Goal: Feedback & Contribution: Contribute content

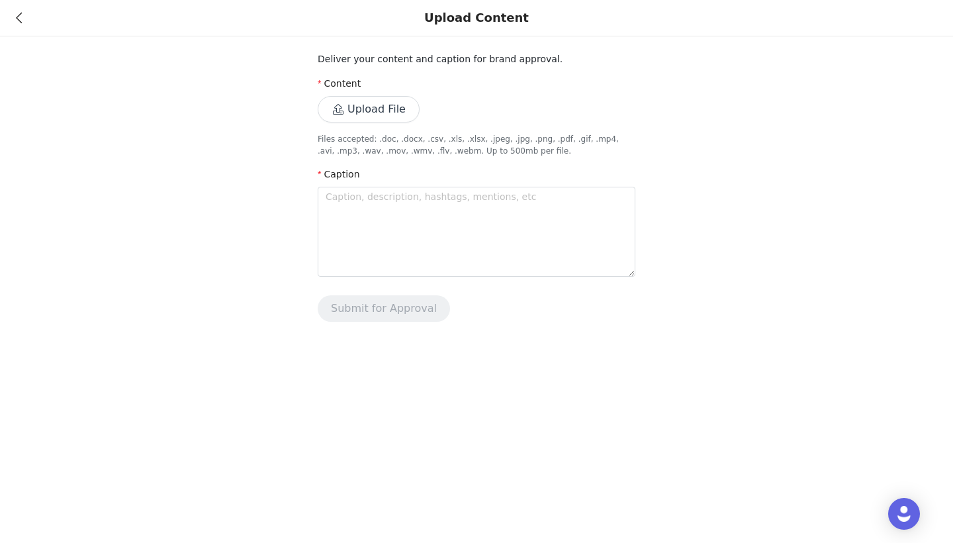
click at [359, 103] on button "Upload File" at bounding box center [369, 109] width 102 height 26
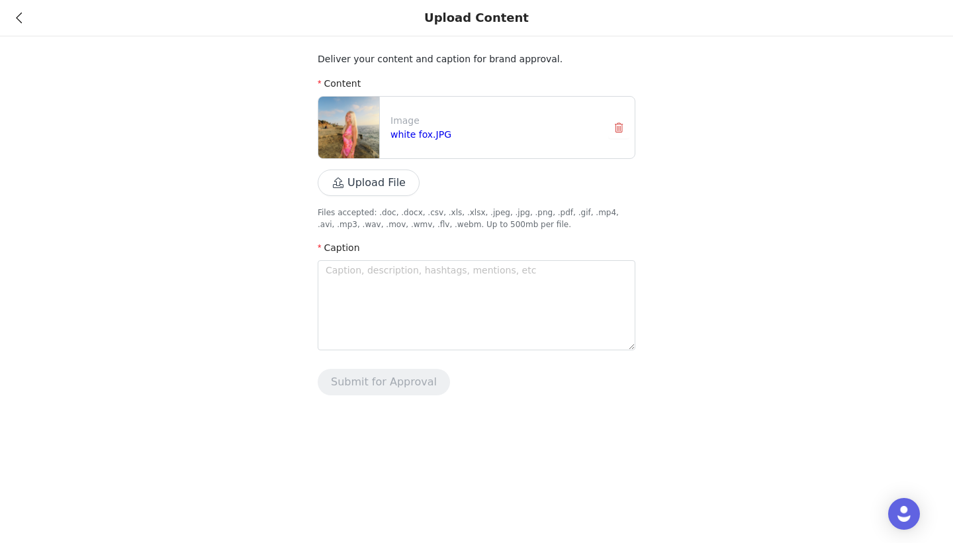
click at [380, 179] on button "Upload File" at bounding box center [369, 183] width 102 height 26
click at [378, 179] on button "Upload File" at bounding box center [369, 183] width 102 height 26
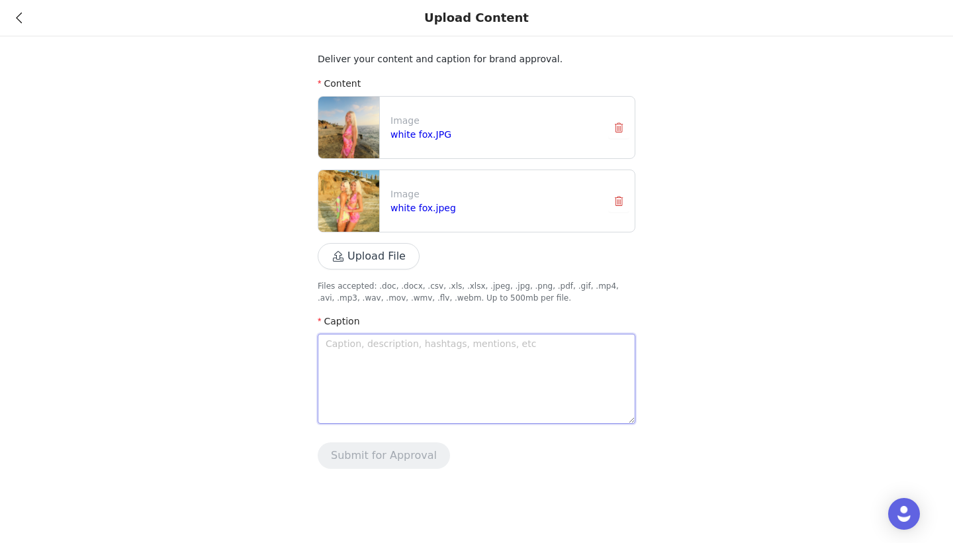
click at [424, 348] on textarea at bounding box center [477, 379] width 318 height 90
type textarea "s"
type textarea "su"
type textarea "sum"
type textarea "summ"
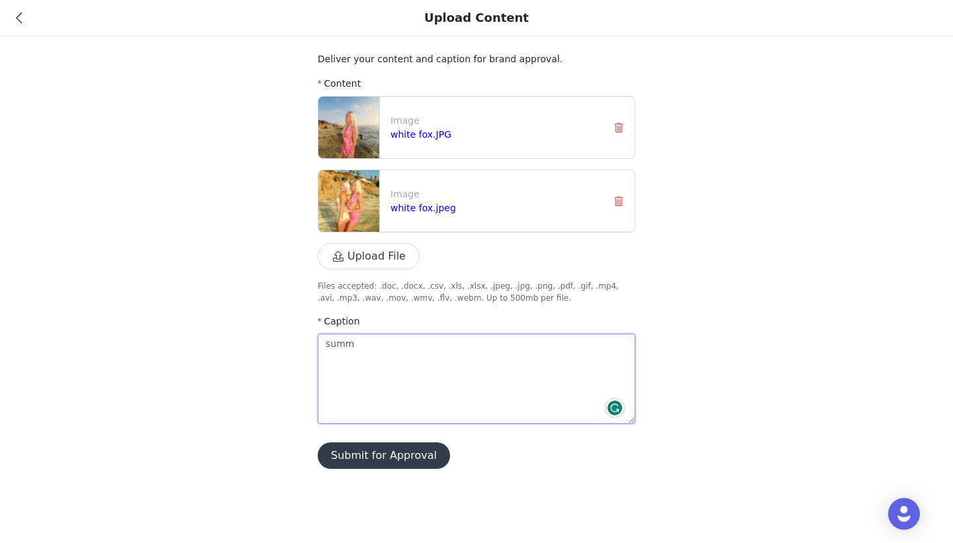
type textarea "summe"
type textarea "summer"
type textarea "summer s"
type textarea "summer so"
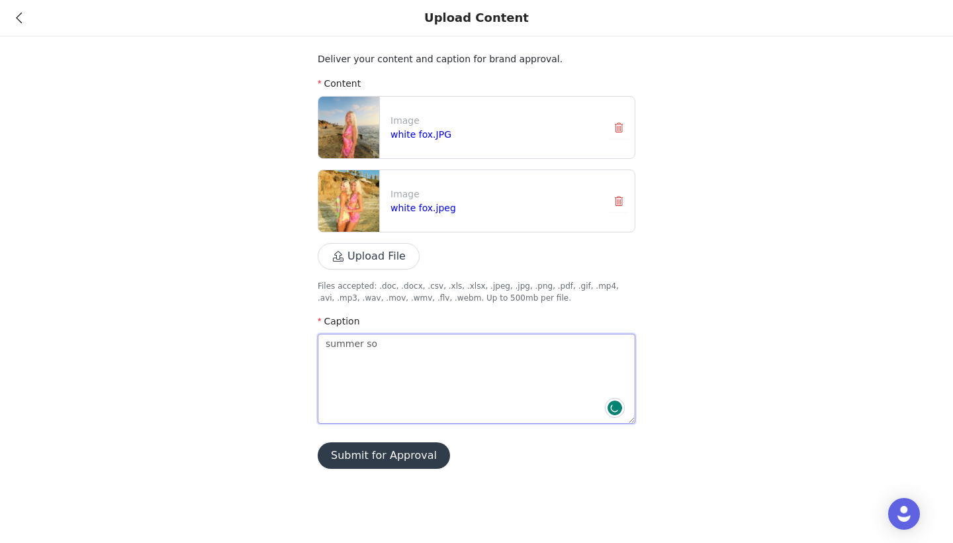
type textarea "summer sou"
type textarea "summer sour"
type textarea "summer sourv"
type textarea "summer sour"
type textarea "summer sou"
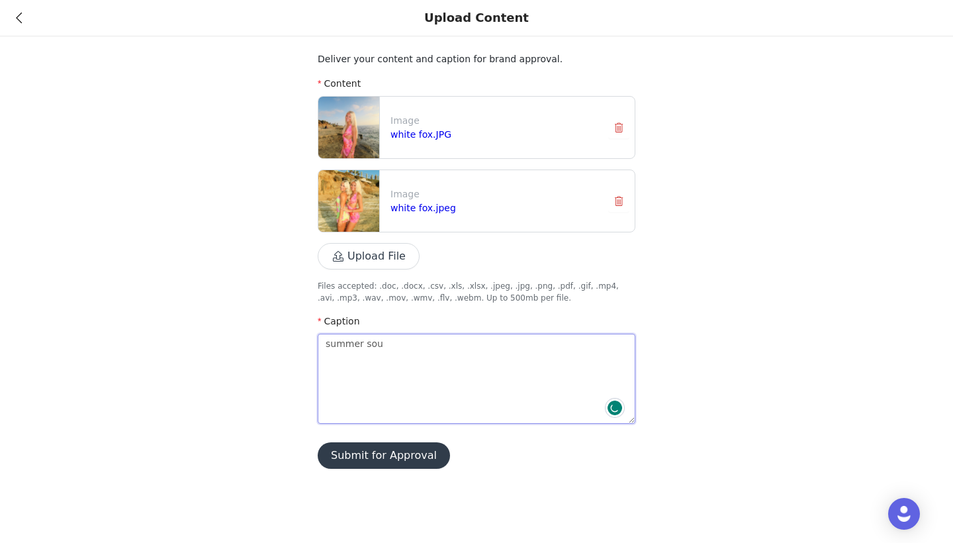
type textarea "summer souv"
type textarea "summer [PERSON_NAME]"
type textarea "summer souven"
type textarea "summer souveni"
type textarea "summer souvenir"
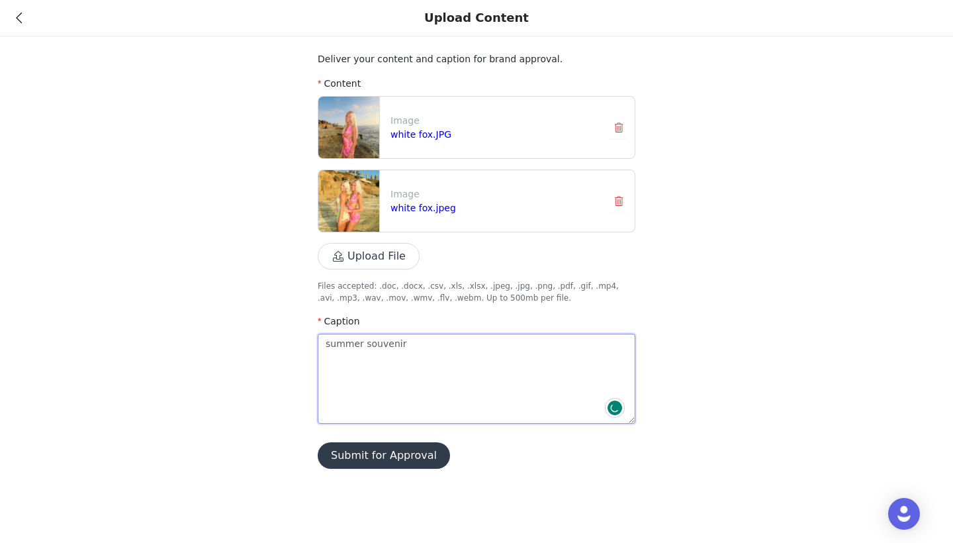
type textarea "summer souvenirs"
type textarea "summer souvenirs w"
type textarea "summer souvenirs wi"
type textarea "summer souvenirs wit"
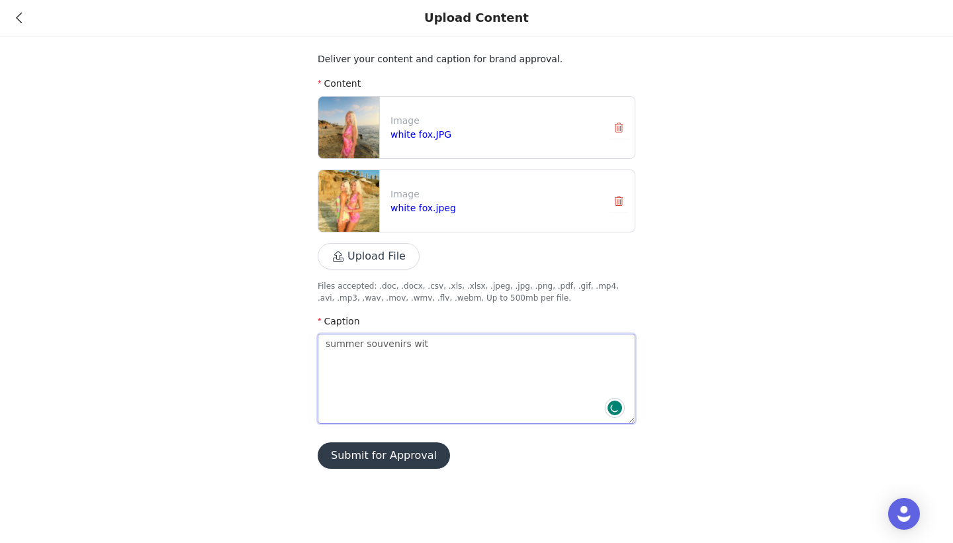
type textarea "summer souvenirs with"
type textarea "summer souvenirs with @"
type textarea "summer souvenirs with @w"
type textarea "summer souvenirs with @wh"
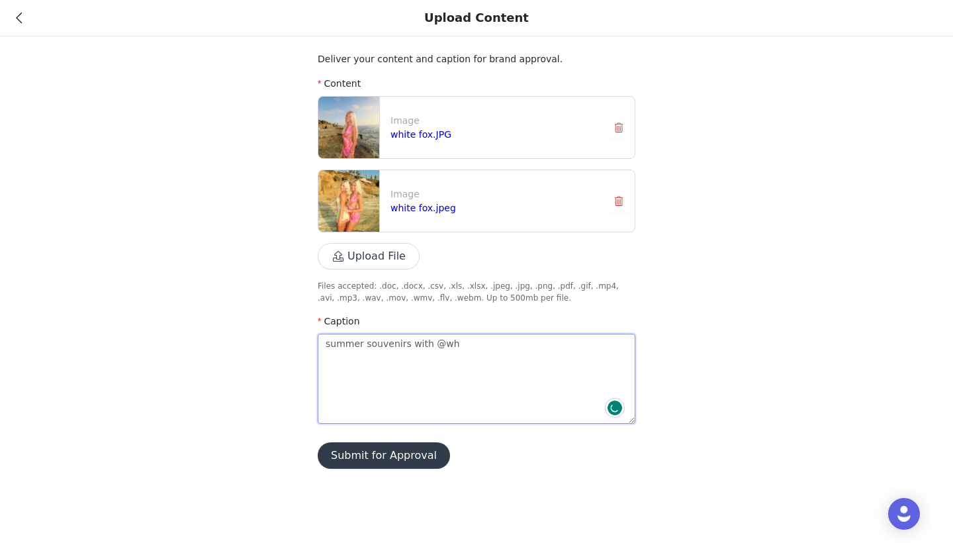
type textarea "summer souvenirs with @whi"
type textarea "summer souvenirs with @whit"
type textarea "summer souvenirs with @white"
type textarea "summer souvenirs with @whitef"
type textarea "summer souvenirs with @whitefo"
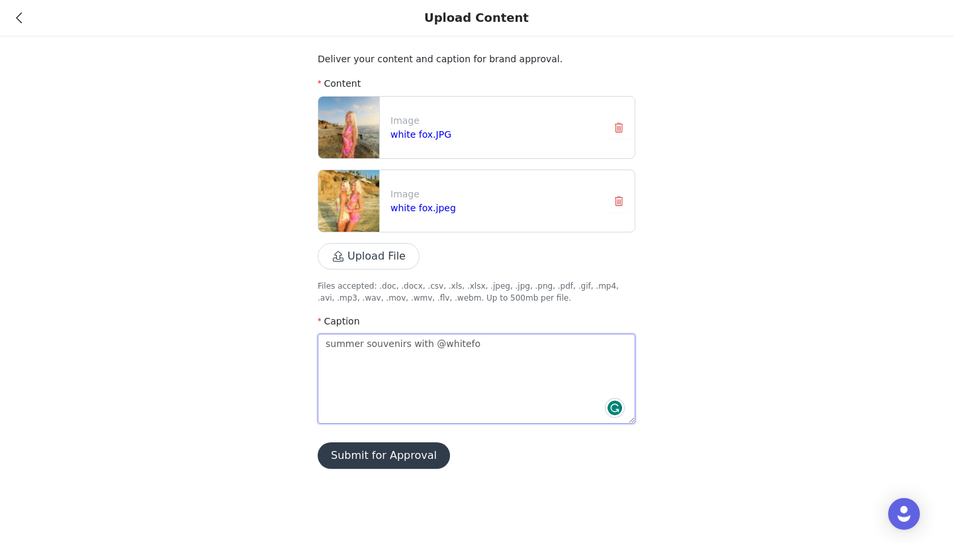
type textarea "summer souvenirs with @whitefo"
click at [15, 15] on div "Upload Content" at bounding box center [476, 18] width 953 height 36
click at [19, 18] on icon at bounding box center [19, 17] width 6 height 9
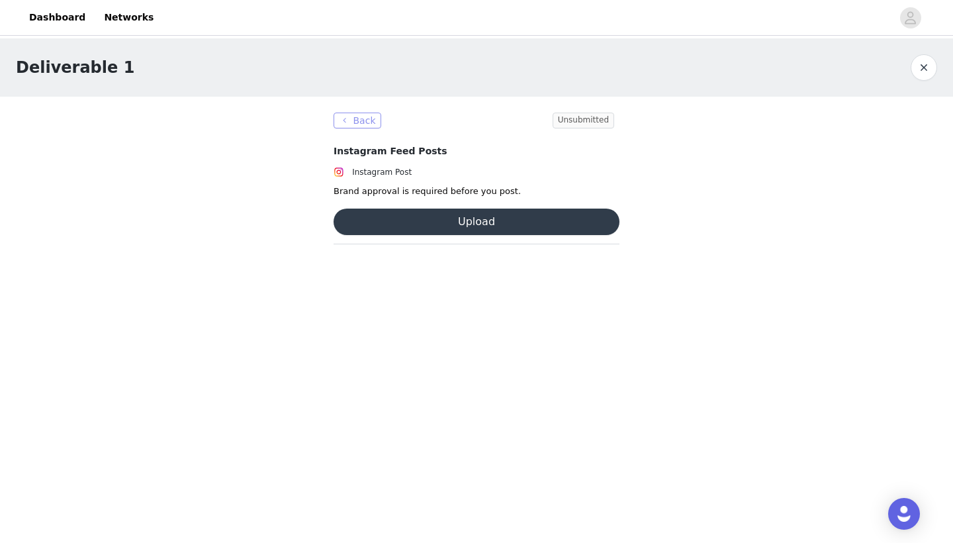
click at [351, 121] on button "Back" at bounding box center [358, 121] width 48 height 16
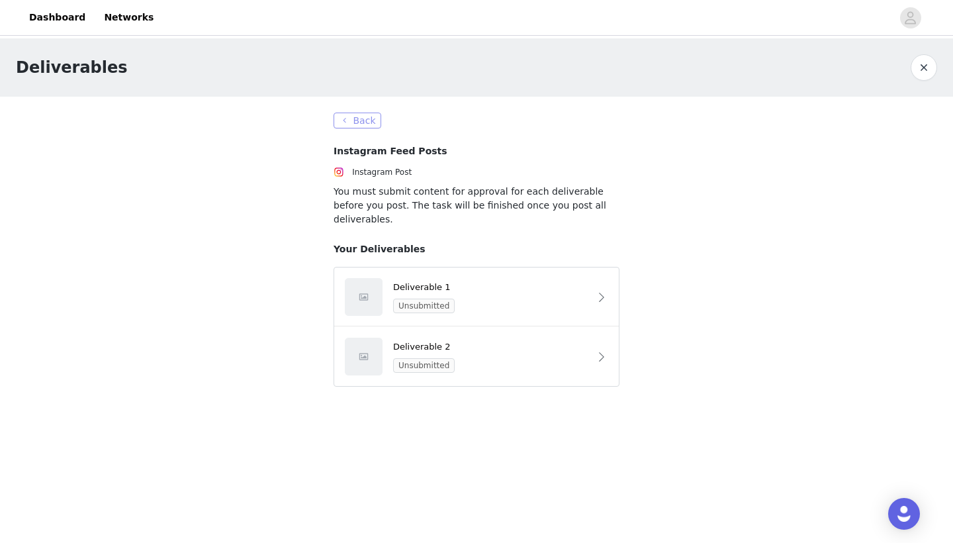
click at [362, 119] on button "Back" at bounding box center [358, 121] width 48 height 16
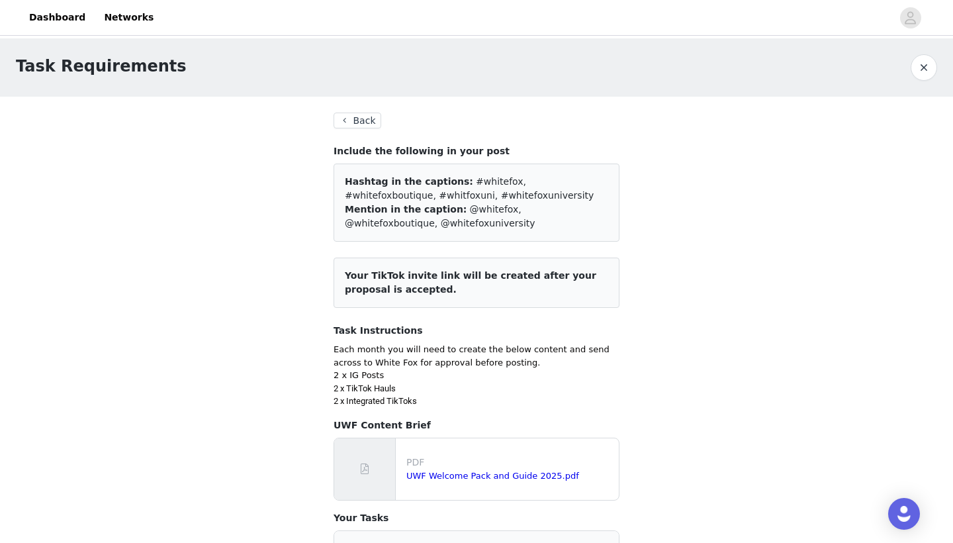
drag, startPoint x: 456, startPoint y: 182, endPoint x: 491, endPoint y: 194, distance: 37.1
click at [491, 194] on div "Hashtag in the captions: #whitefox, #whitefoxboutique, #whitfoxuni, #whitefoxun…" at bounding box center [477, 189] width 264 height 28
copy div "#whitefox, #whitefoxboutique, #whitfoxuni, #whitefoxuniversity"
click at [491, 194] on div "Hashtag in the captions: #whitefox, #whitefoxboutique, #whitfoxuni, #whitefoxun…" at bounding box center [477, 189] width 264 height 28
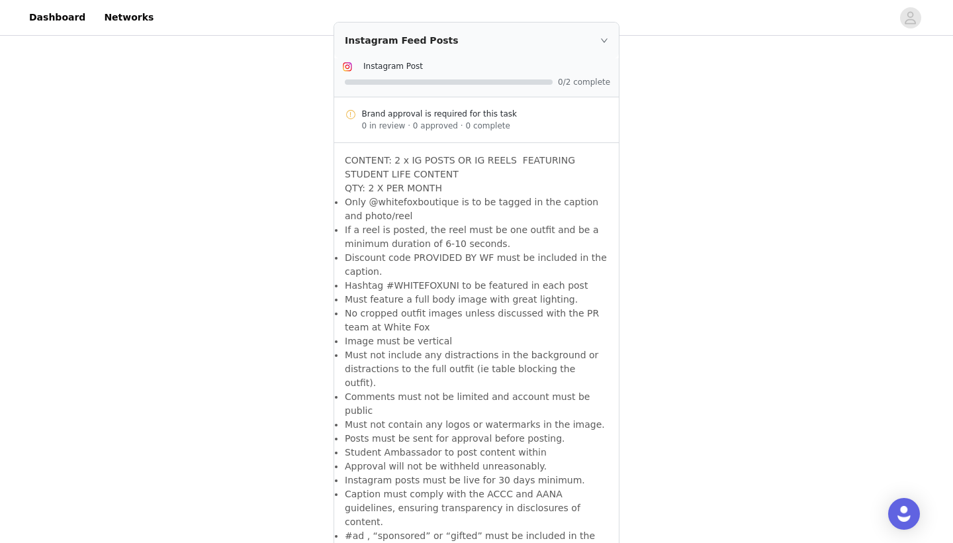
scroll to position [770, 0]
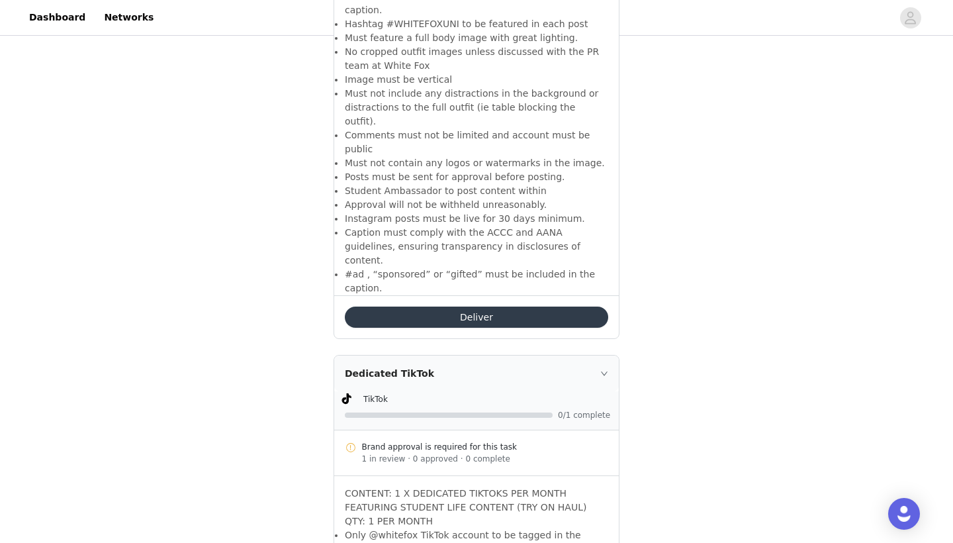
click at [396, 307] on button "Deliver" at bounding box center [477, 317] width 264 height 21
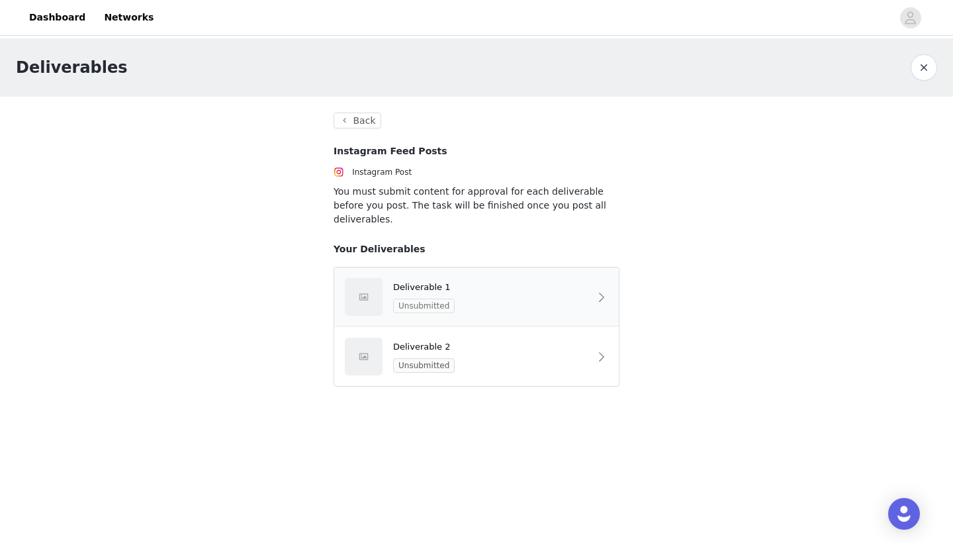
click at [440, 299] on span "Unsubmitted" at bounding box center [424, 306] width 62 height 15
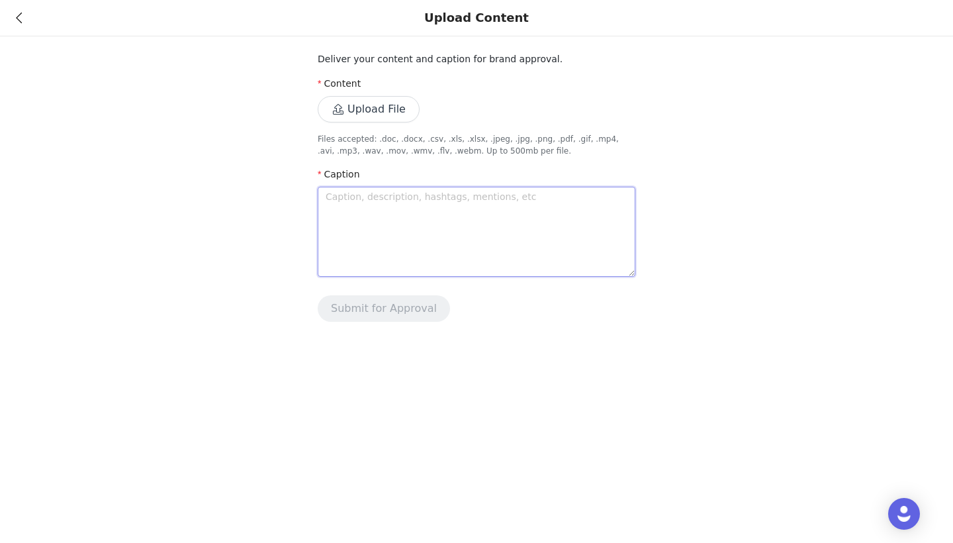
click at [415, 217] on textarea at bounding box center [477, 232] width 318 height 90
paste textarea "summer souvenirs with @whitefoxboutique @whitefox #whitefox #whitefoxboutique #…"
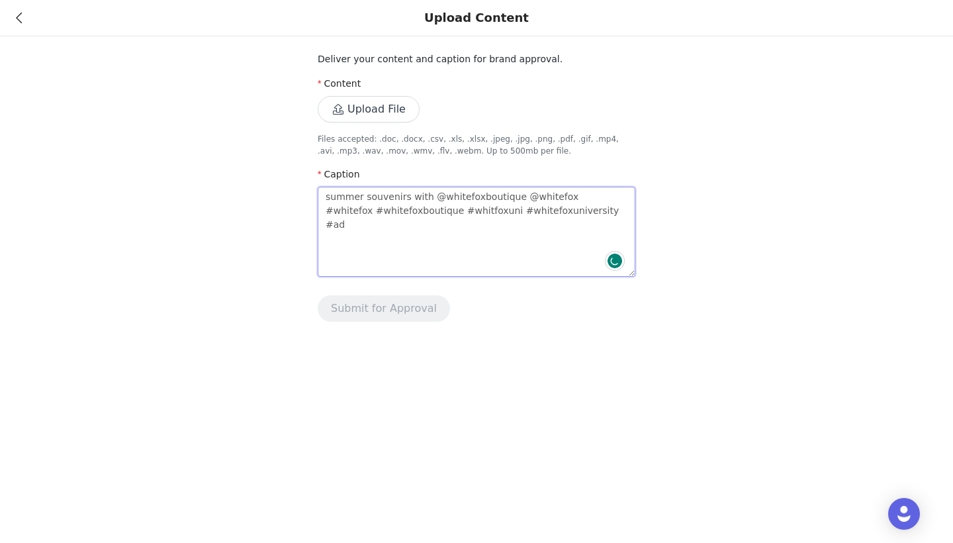
type textarea "summer souvenirs with @whitefoxboutique @whitefox #whitefox #whitefoxboutique #…"
click at [388, 112] on button "Upload File" at bounding box center [369, 109] width 102 height 26
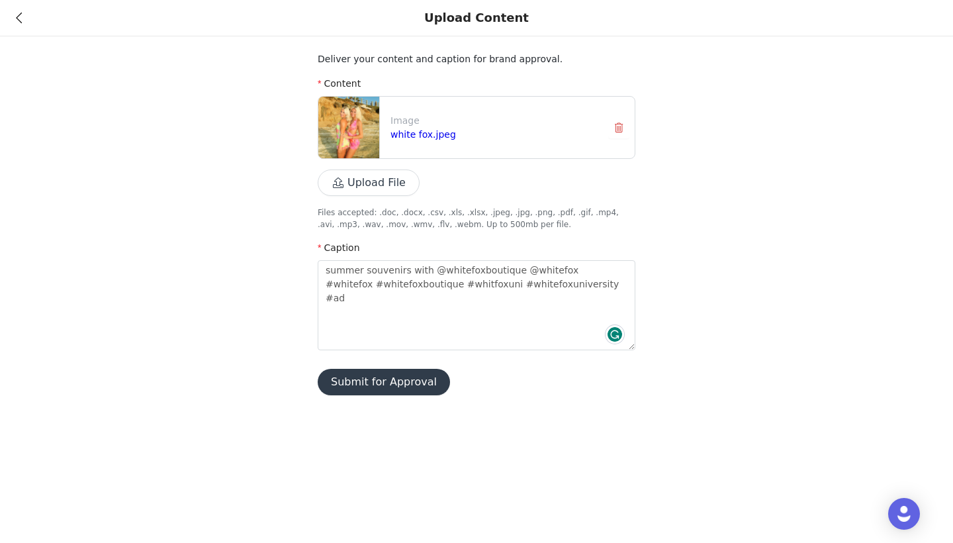
click at [369, 170] on button "Upload File" at bounding box center [369, 183] width 102 height 26
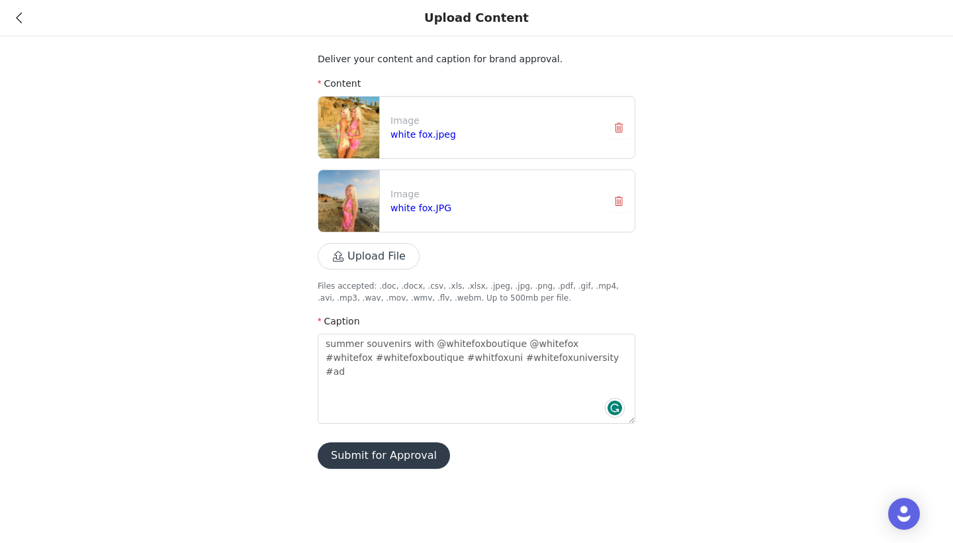
click at [395, 461] on button "Submit for Approval" at bounding box center [384, 455] width 132 height 26
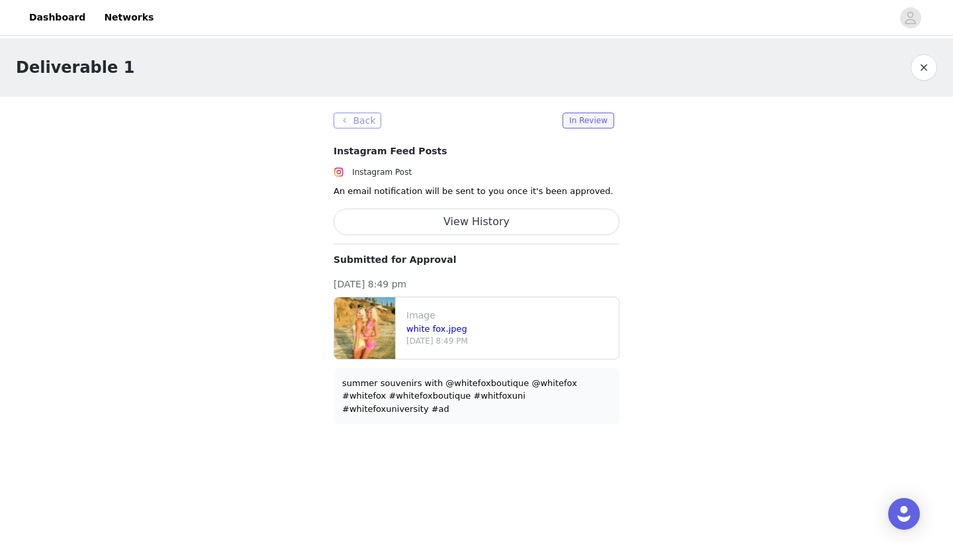
click at [347, 126] on button "Back" at bounding box center [358, 121] width 48 height 16
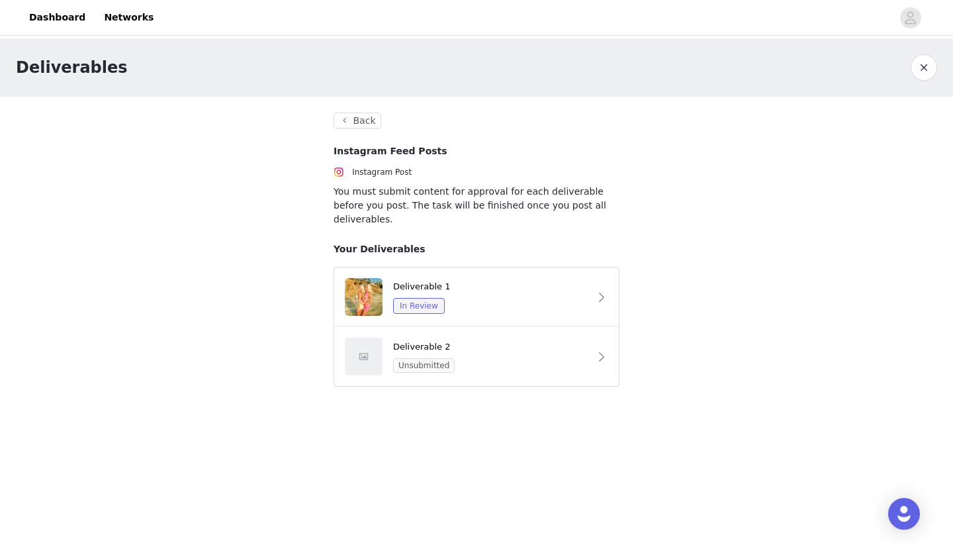
drag, startPoint x: 558, startPoint y: 68, endPoint x: 604, endPoint y: 35, distance: 56.6
click at [582, 46] on div "Deliverables" at bounding box center [476, 67] width 953 height 58
